Goal: Task Accomplishment & Management: Manage account settings

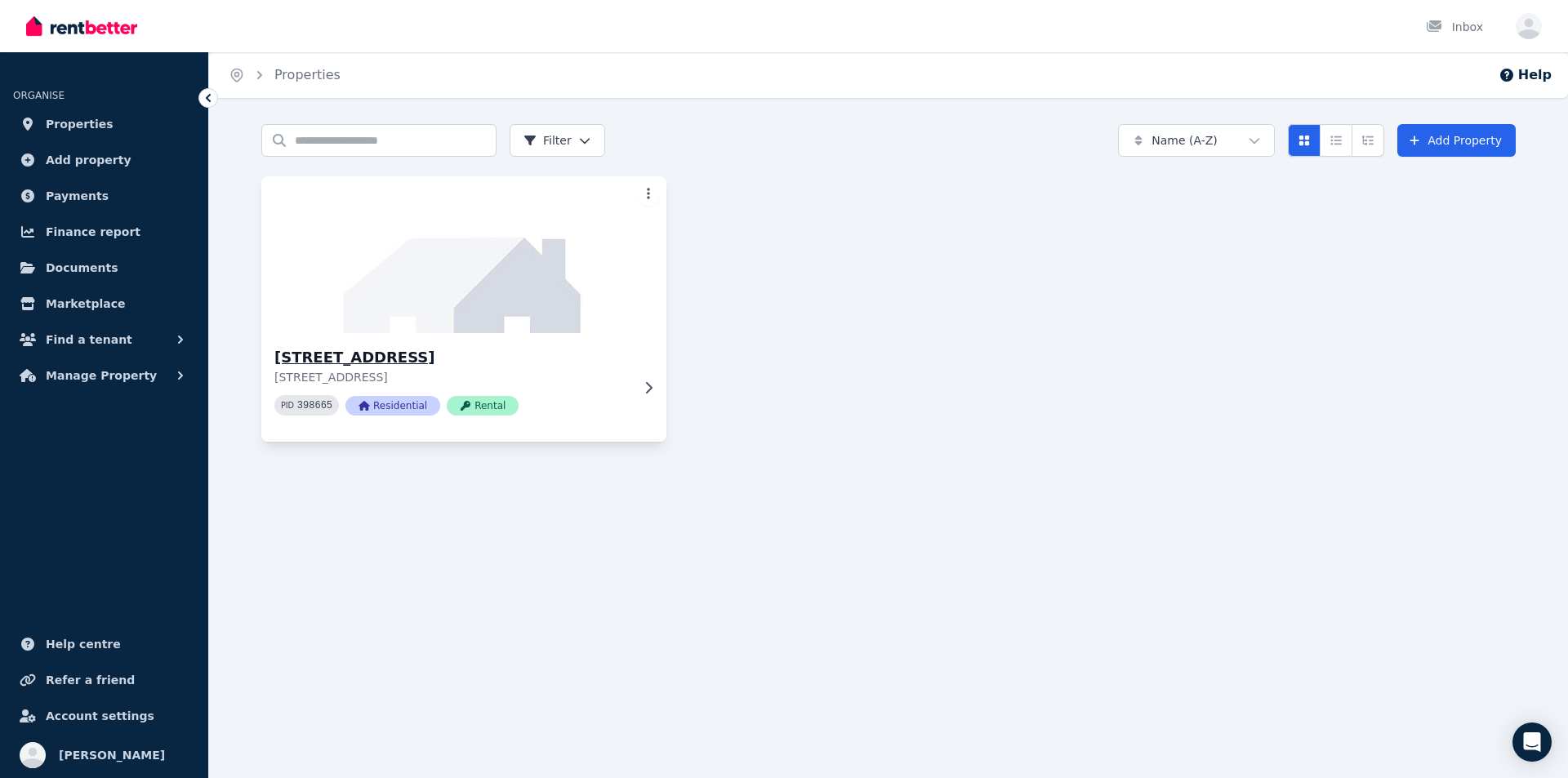
click at [315, 403] on code "398665" at bounding box center [314, 406] width 35 height 11
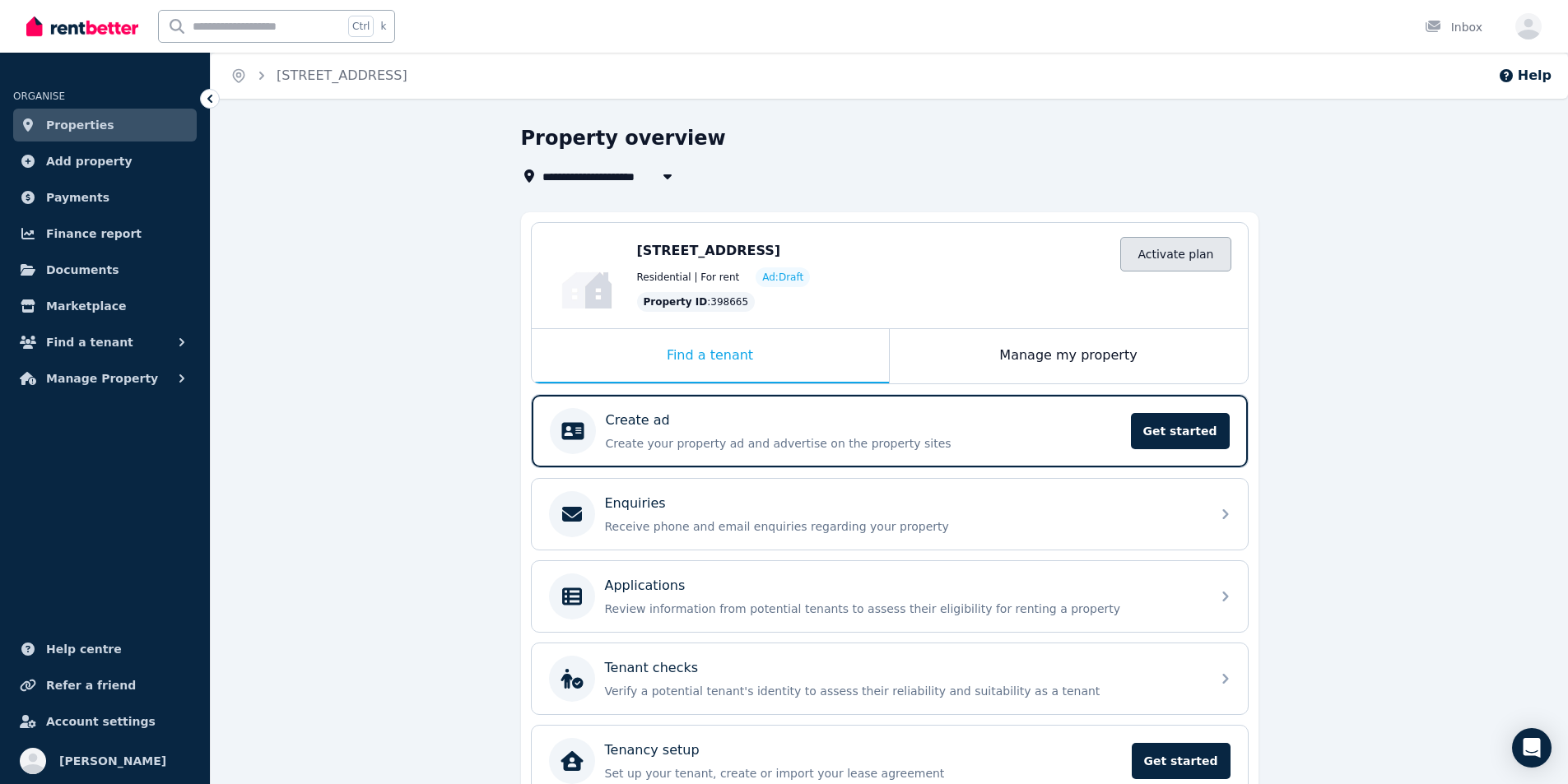
click at [1176, 256] on link "Activate plan" at bounding box center [1175, 254] width 111 height 35
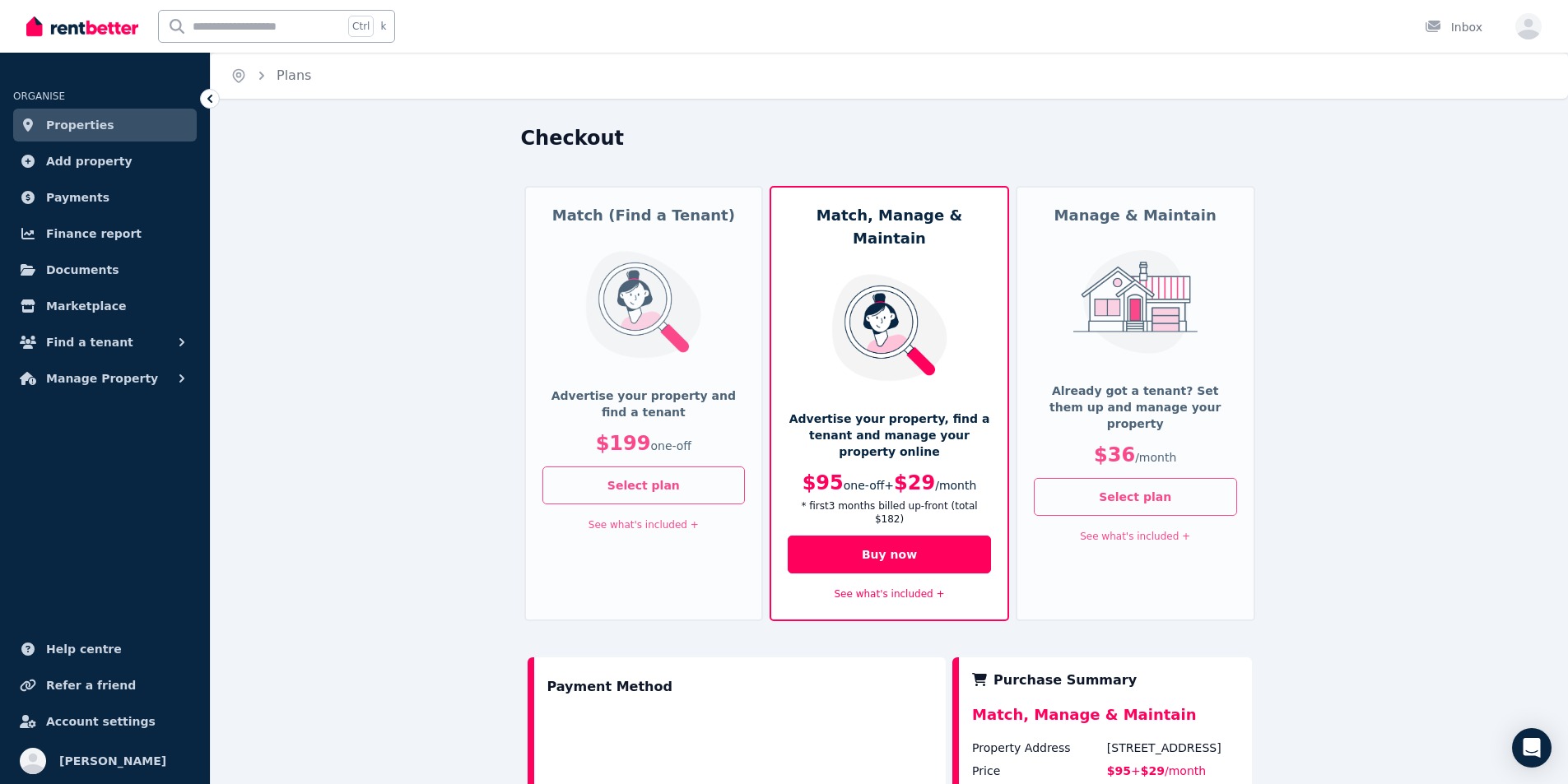
scroll to position [165, 0]
